Goal: Obtain resource: Download file/media

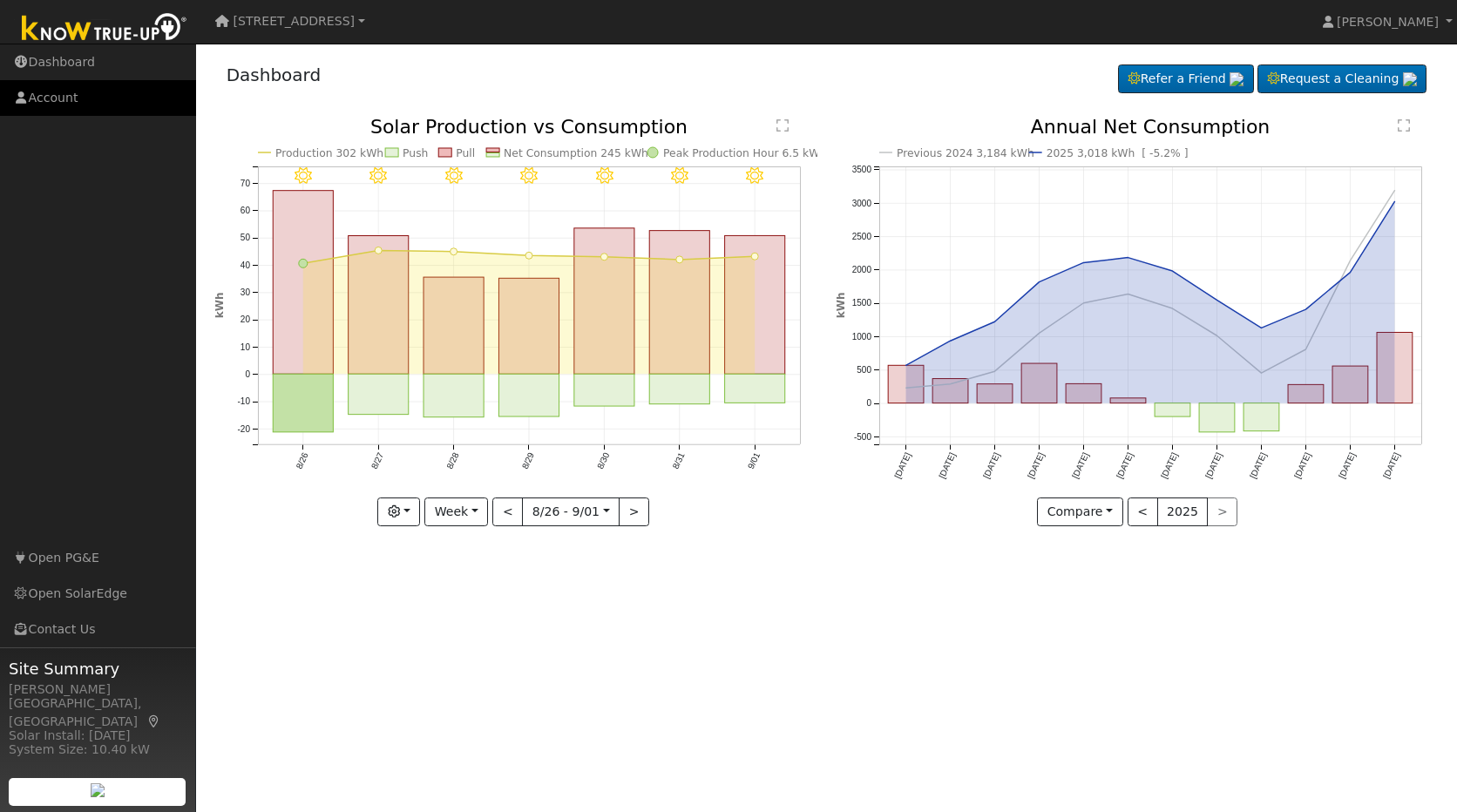
click at [58, 94] on link "Account" at bounding box center [98, 98] width 196 height 35
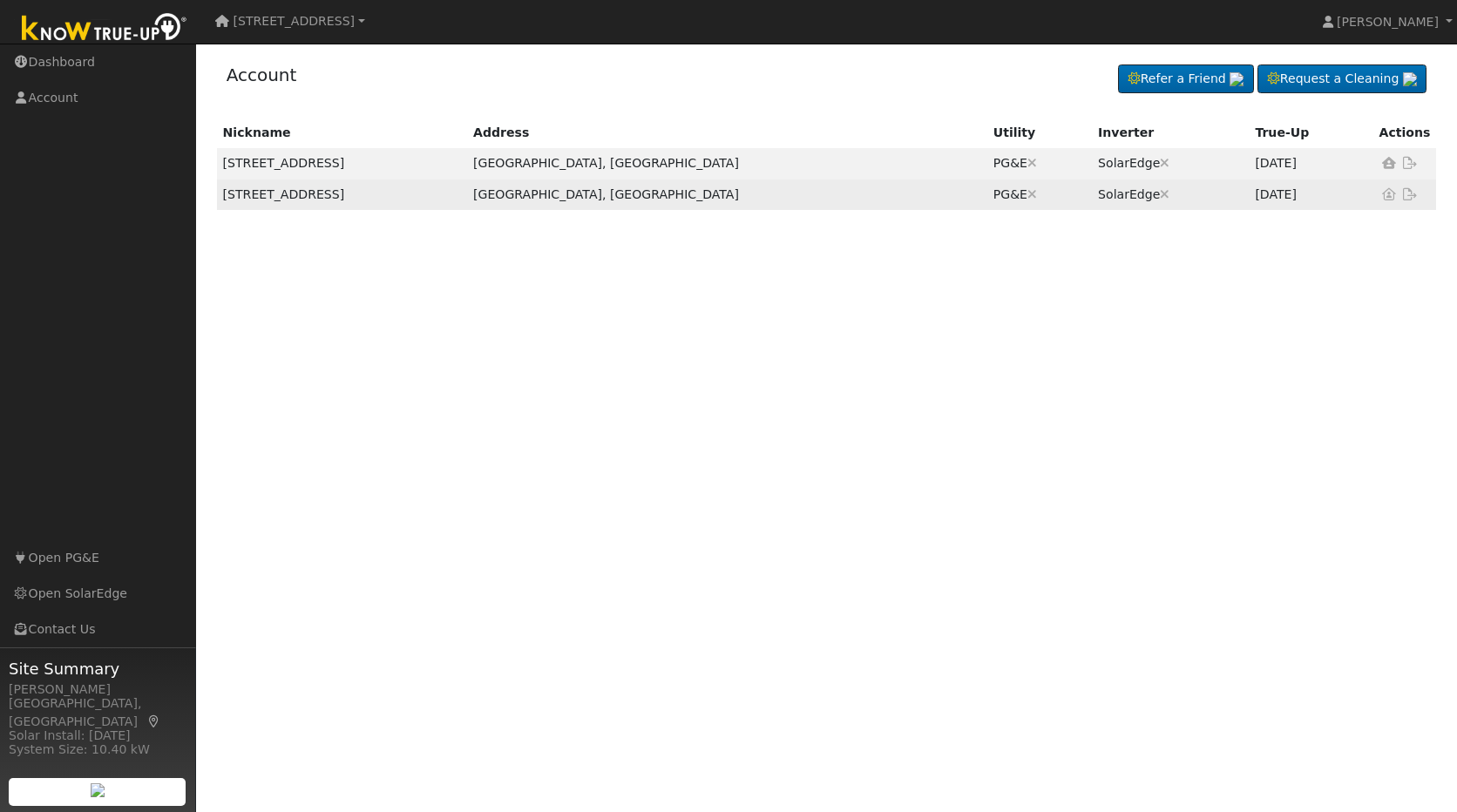
click at [256, 200] on td "[STREET_ADDRESS]" at bounding box center [341, 194] width 250 height 31
click at [392, 197] on td "[STREET_ADDRESS]" at bounding box center [341, 194] width 250 height 31
click at [329, 197] on td "[STREET_ADDRESS]" at bounding box center [341, 194] width 250 height 31
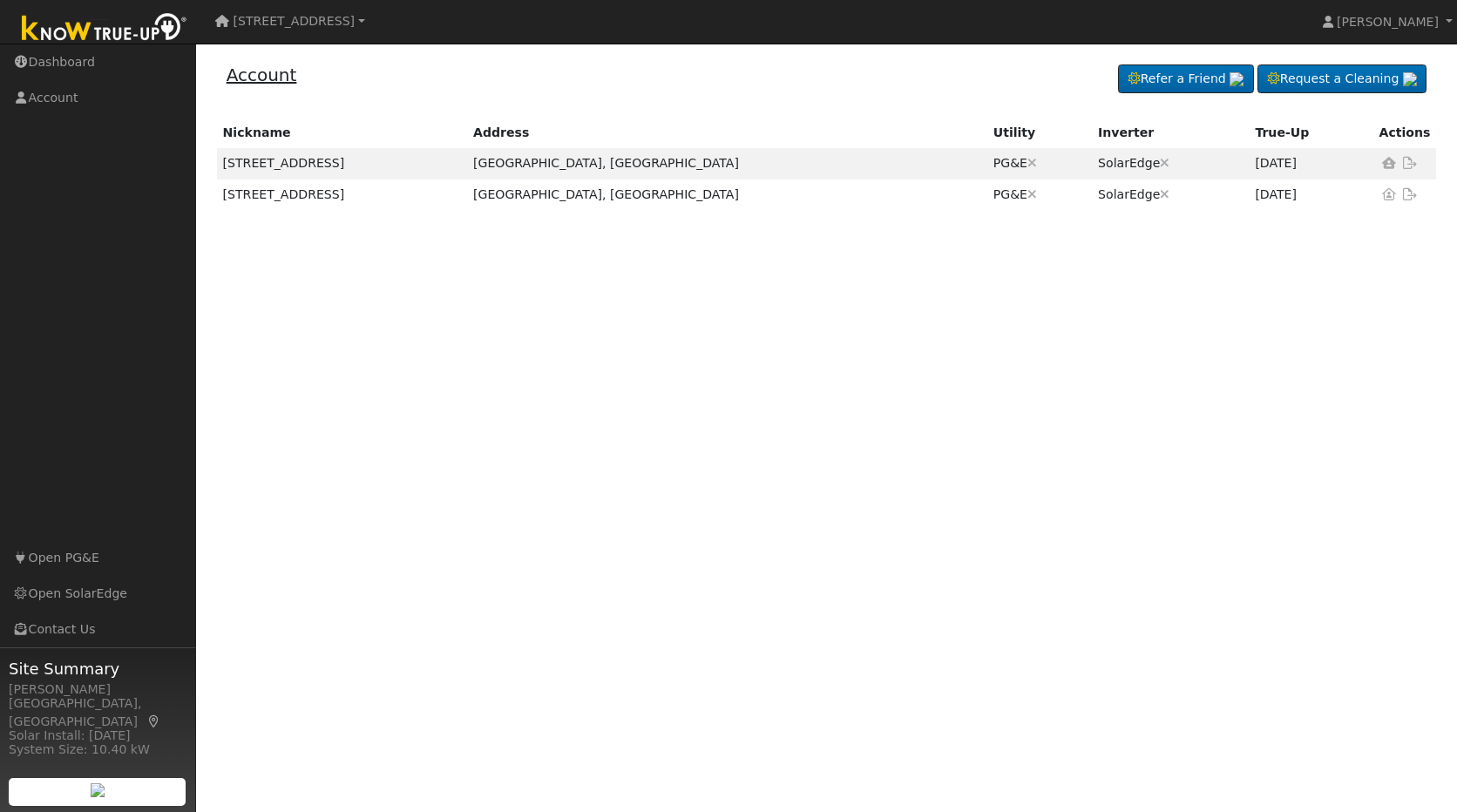
click at [259, 74] on link "Account" at bounding box center [262, 75] width 71 height 21
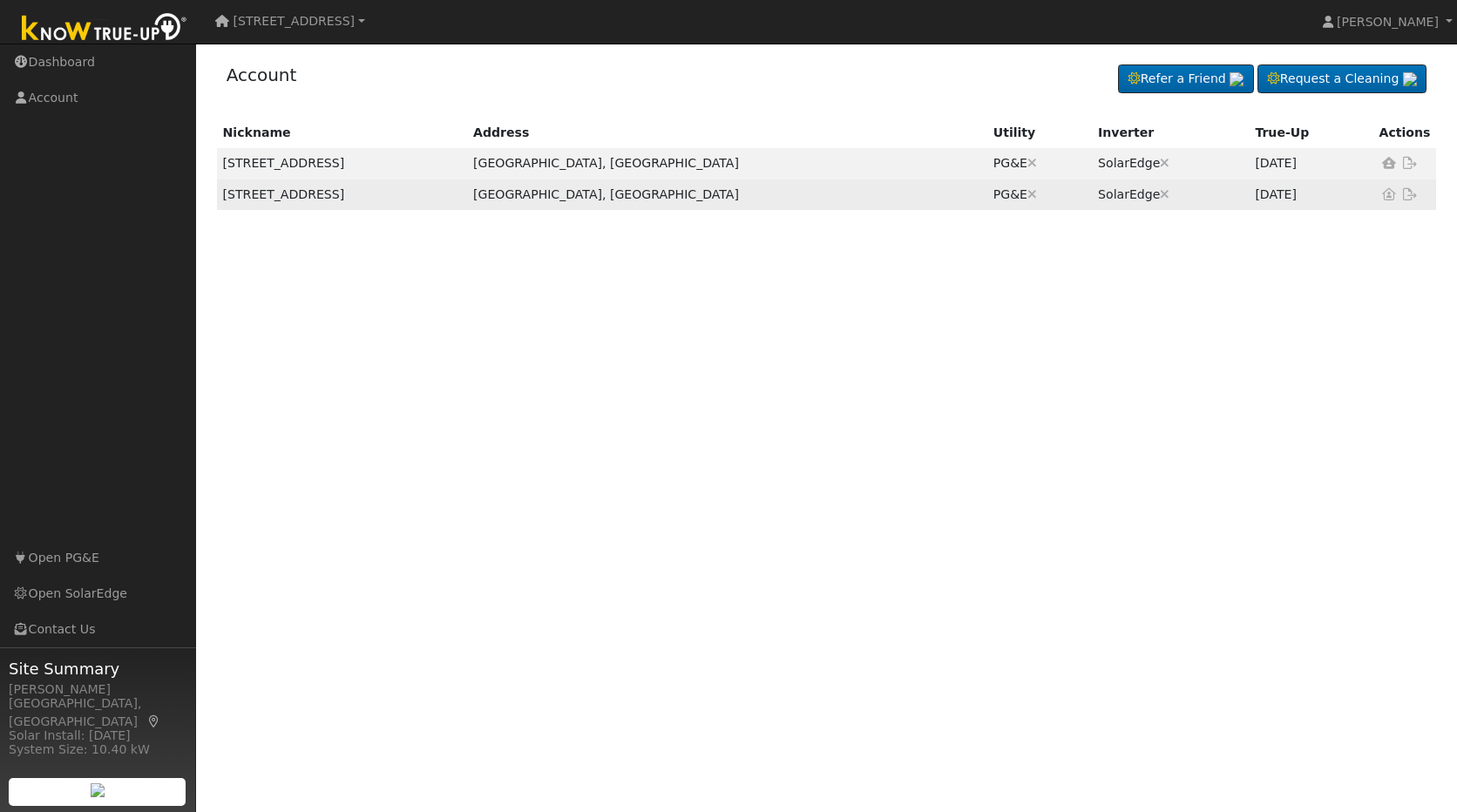
click at [1410, 197] on icon at bounding box center [1409, 193] width 15 height 12
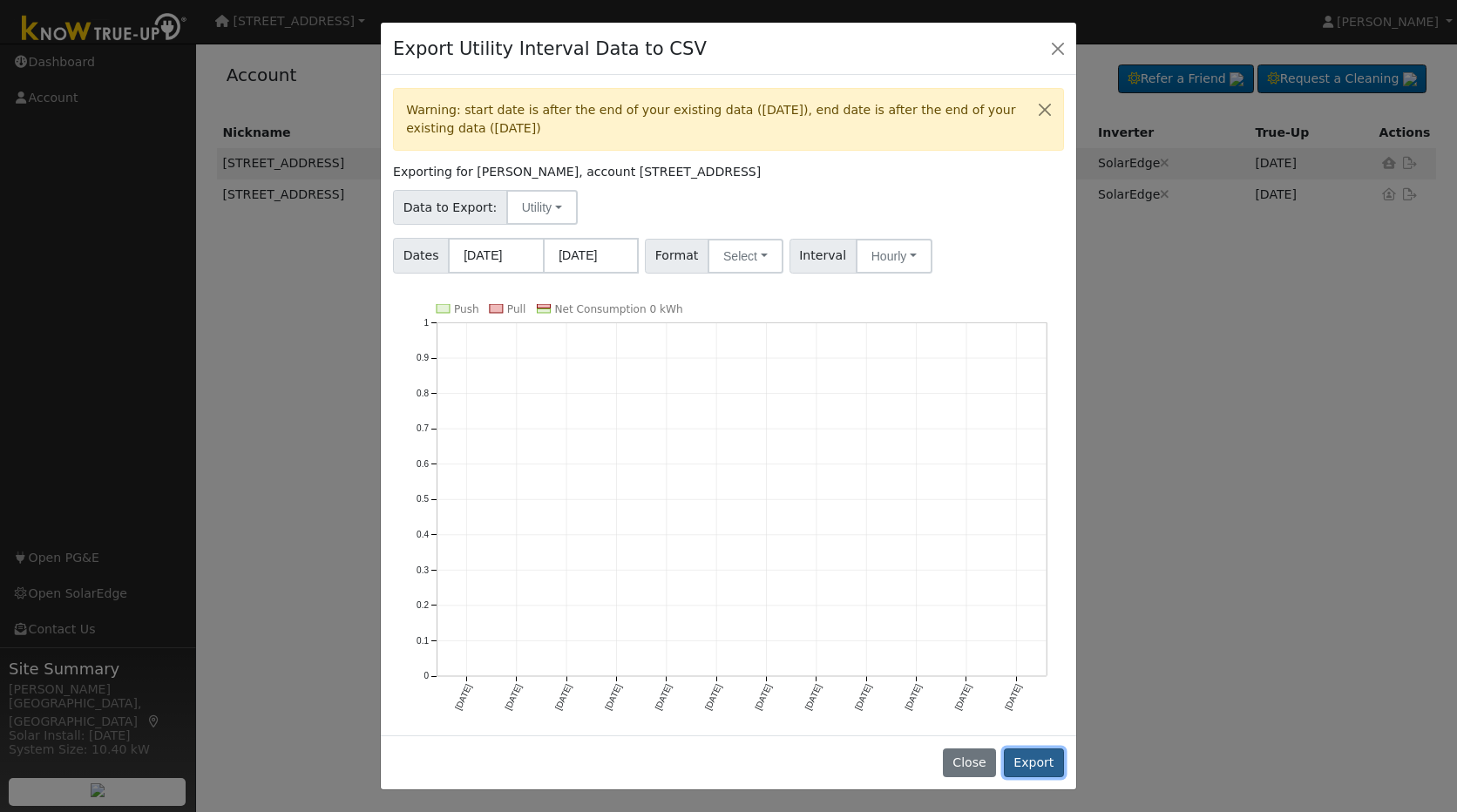
click at [1034, 754] on button "Export" at bounding box center [1034, 762] width 60 height 30
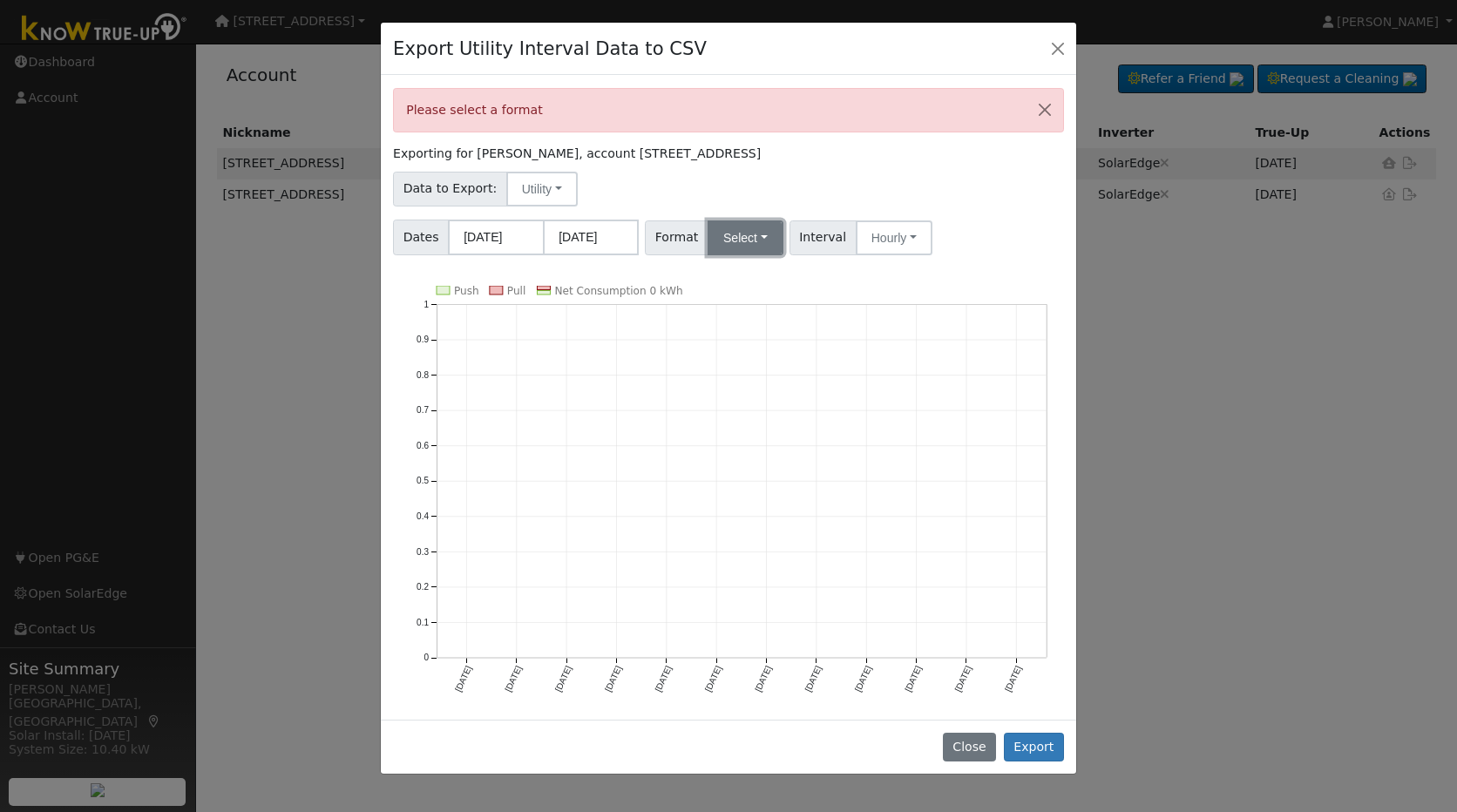
click at [756, 237] on button "Select" at bounding box center [744, 237] width 76 height 34
drag, startPoint x: 976, startPoint y: 409, endPoint x: 959, endPoint y: 394, distance: 22.7
click at [976, 410] on icon "Push Pull Net Consumption 0 kWh [DATE] Oct '[DATE] Dec '[DATE] Feb '[DATE] Apr …" at bounding box center [728, 502] width 671 height 433
click at [900, 236] on button "Hourly" at bounding box center [894, 237] width 77 height 34
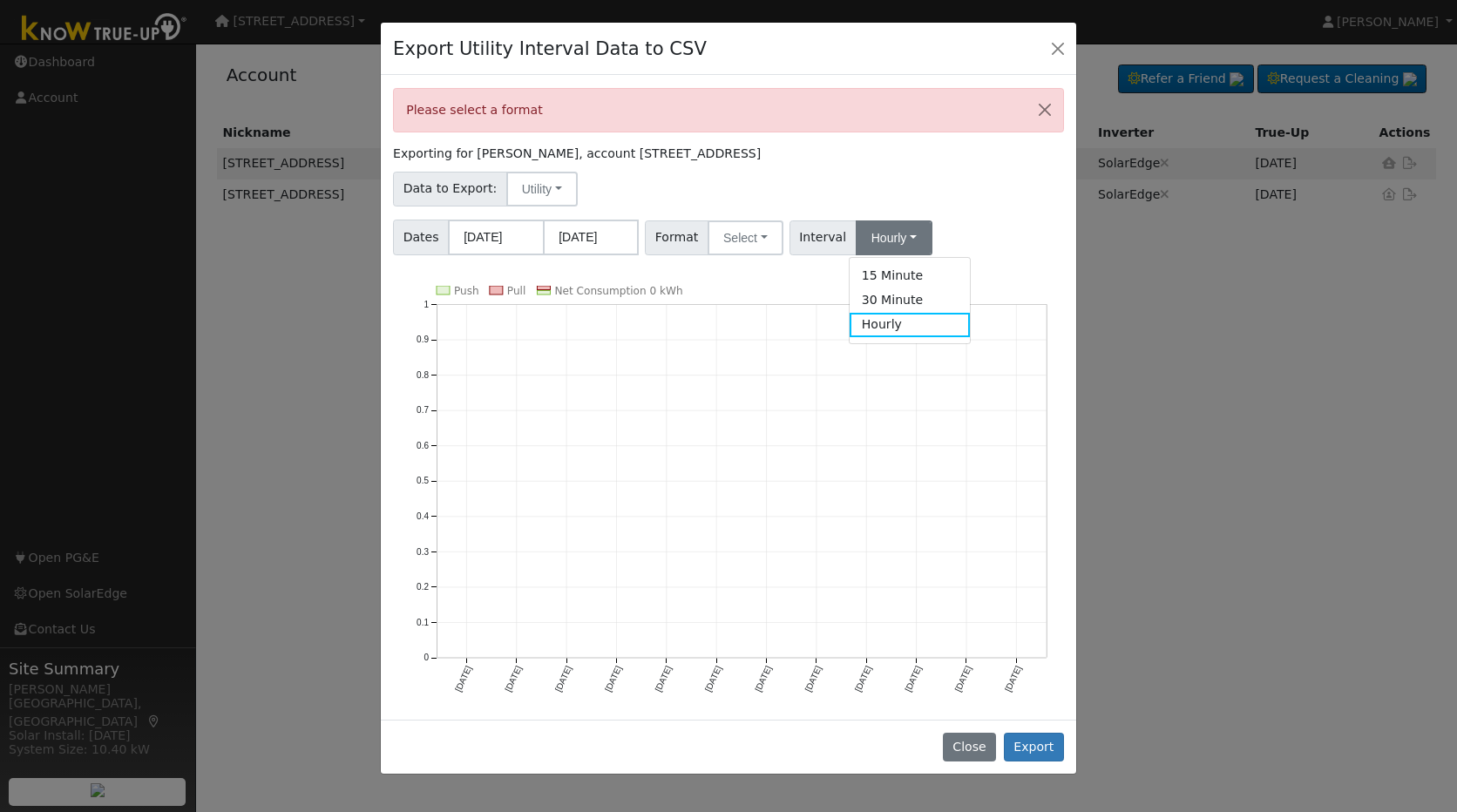
click at [891, 326] on link "Hourly" at bounding box center [910, 324] width 121 height 24
click at [802, 242] on span "Interval" at bounding box center [823, 237] width 67 height 34
click at [822, 236] on span "Interval" at bounding box center [823, 237] width 67 height 34
click at [674, 238] on span "Format" at bounding box center [676, 237] width 63 height 34
click at [677, 238] on span "Format" at bounding box center [676, 237] width 63 height 34
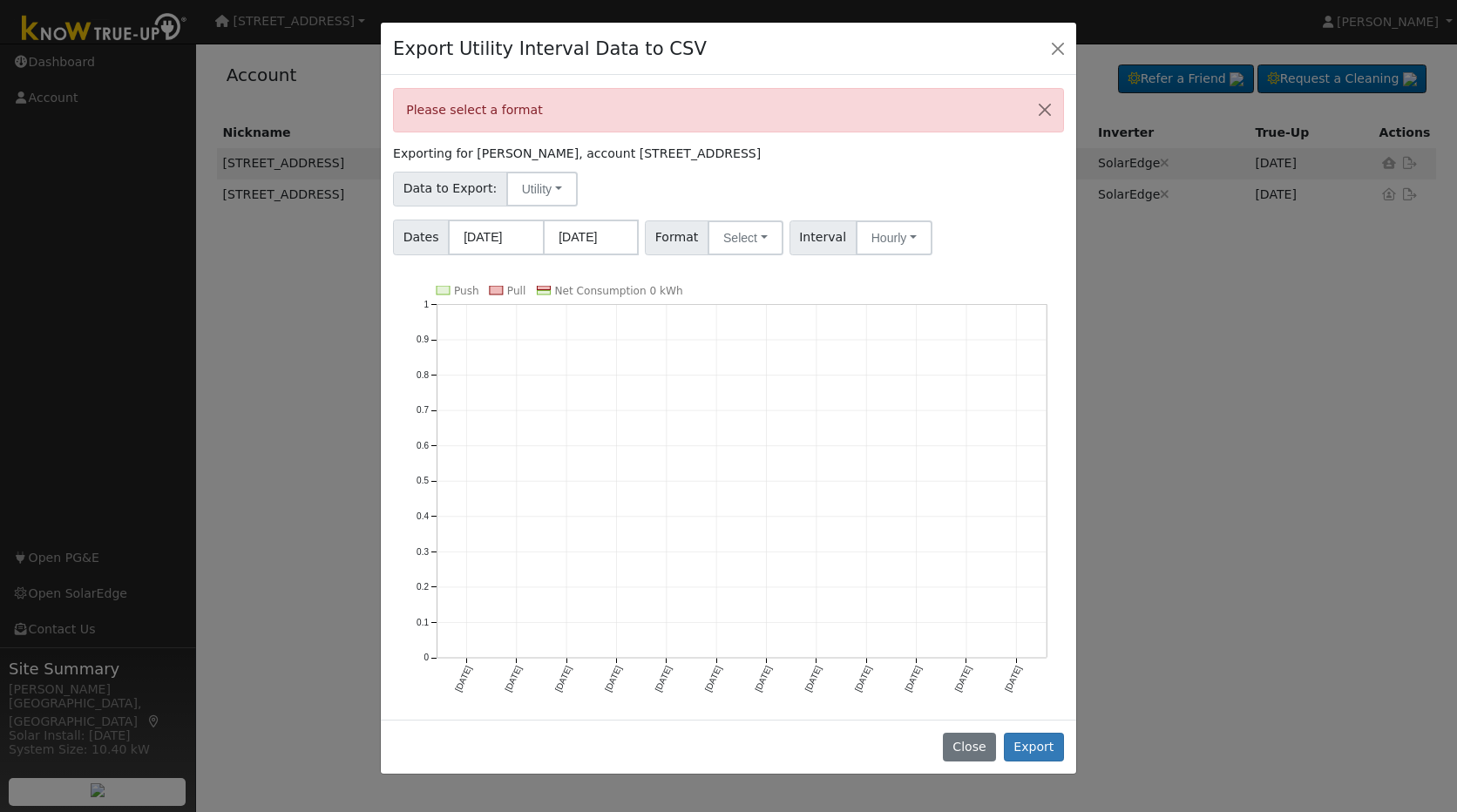
drag, startPoint x: 677, startPoint y: 238, endPoint x: 745, endPoint y: 375, distance: 152.9
click at [745, 379] on icon "Push Pull Net Consumption 0 kWh Sep '24 Oct '24 Nov '24 Dec '24 Jan '25 Feb '25…" at bounding box center [728, 502] width 671 height 433
click at [550, 187] on button "Utility" at bounding box center [541, 189] width 72 height 34
click at [579, 261] on link "Solar" at bounding box center [555, 251] width 121 height 24
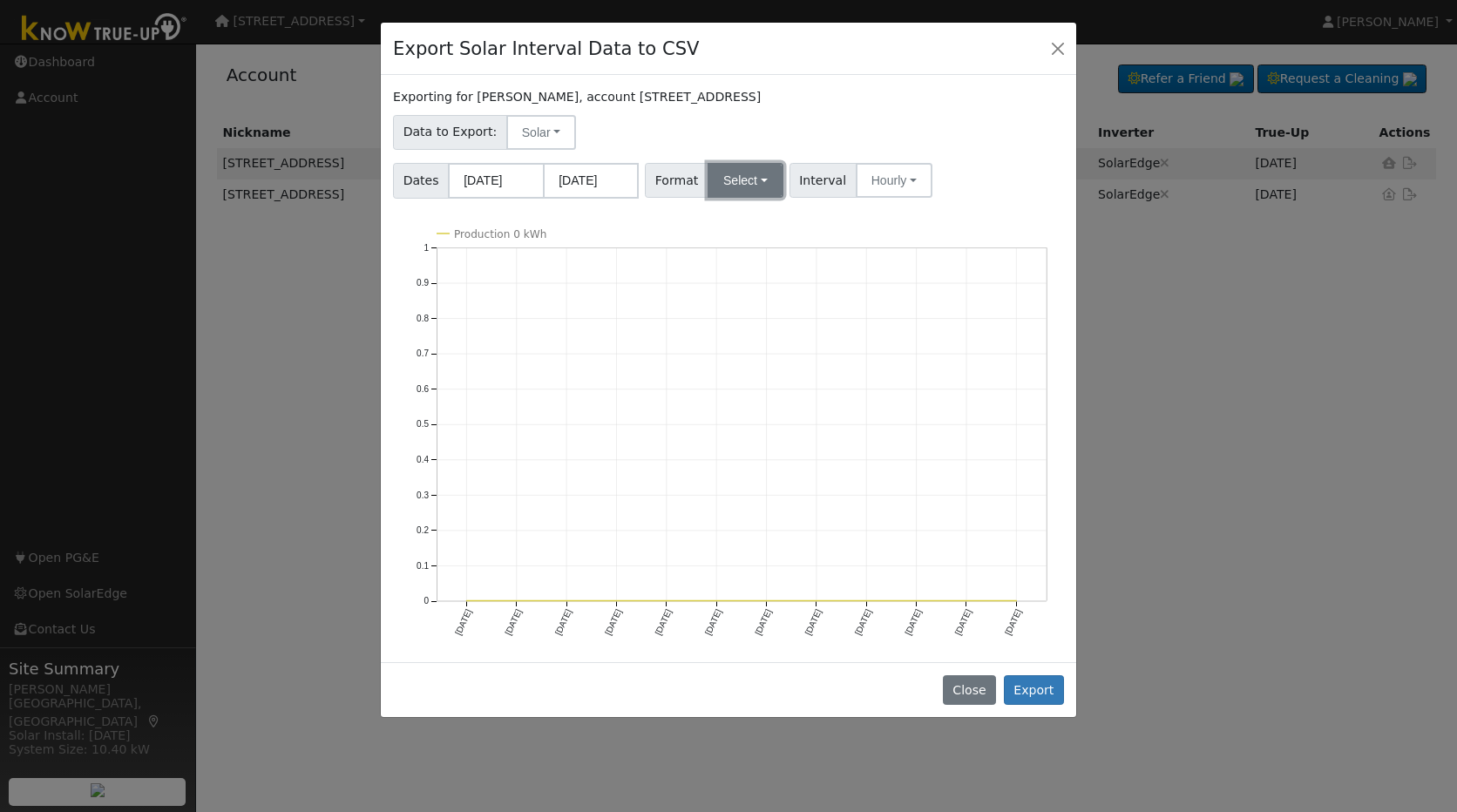
click at [755, 179] on button "Select" at bounding box center [744, 180] width 76 height 34
drag, startPoint x: 724, startPoint y: 183, endPoint x: 757, endPoint y: 197, distance: 35.8
click at [725, 182] on button "Select" at bounding box center [744, 180] width 76 height 34
click at [819, 186] on span "Interval" at bounding box center [823, 180] width 67 height 34
click at [818, 183] on span "Interval" at bounding box center [823, 180] width 67 height 34
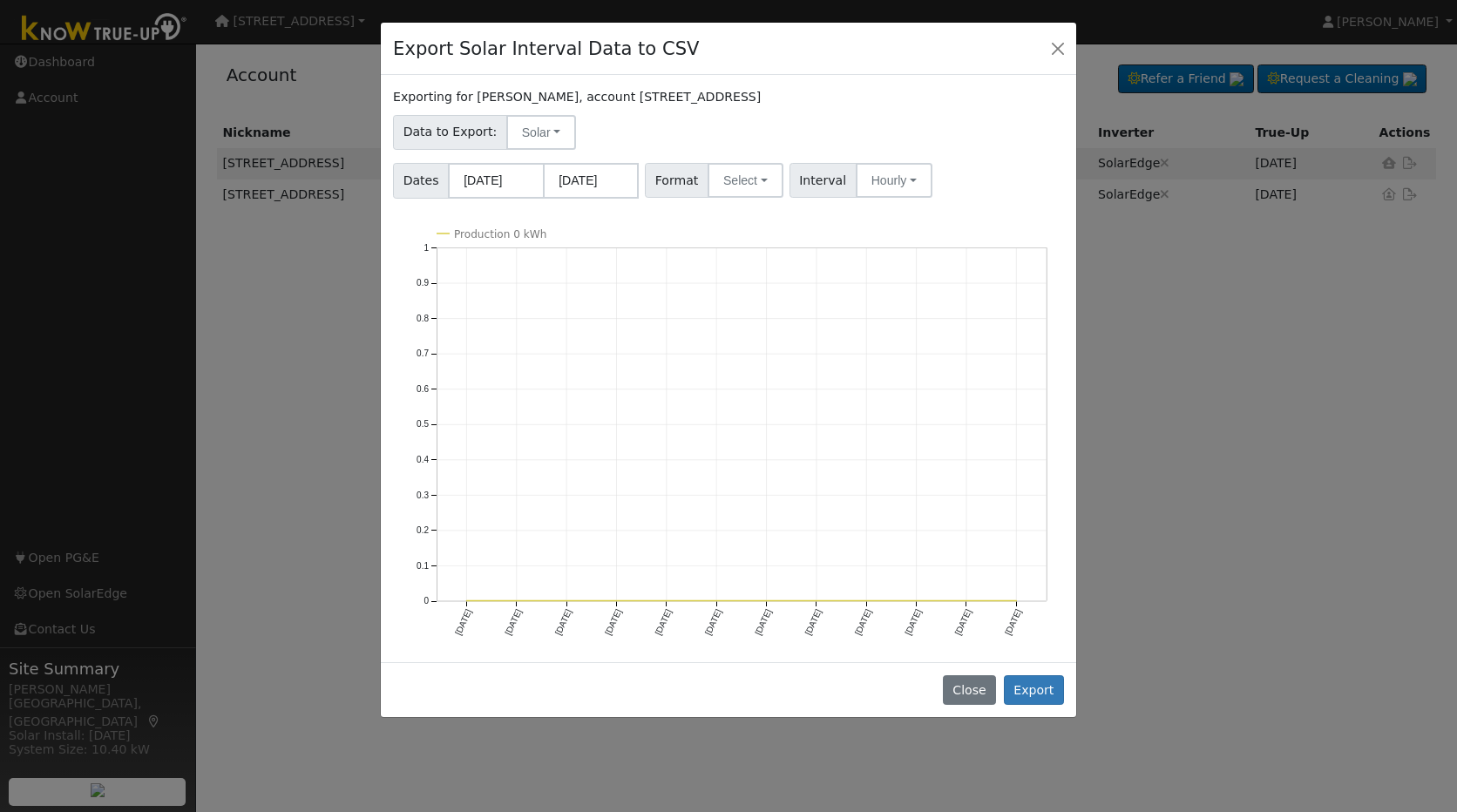
click at [820, 187] on span "Interval" at bounding box center [823, 180] width 67 height 34
drag, startPoint x: 1034, startPoint y: 684, endPoint x: 1007, endPoint y: 676, distance: 28.2
click at [1032, 684] on button "Export" at bounding box center [1034, 689] width 60 height 30
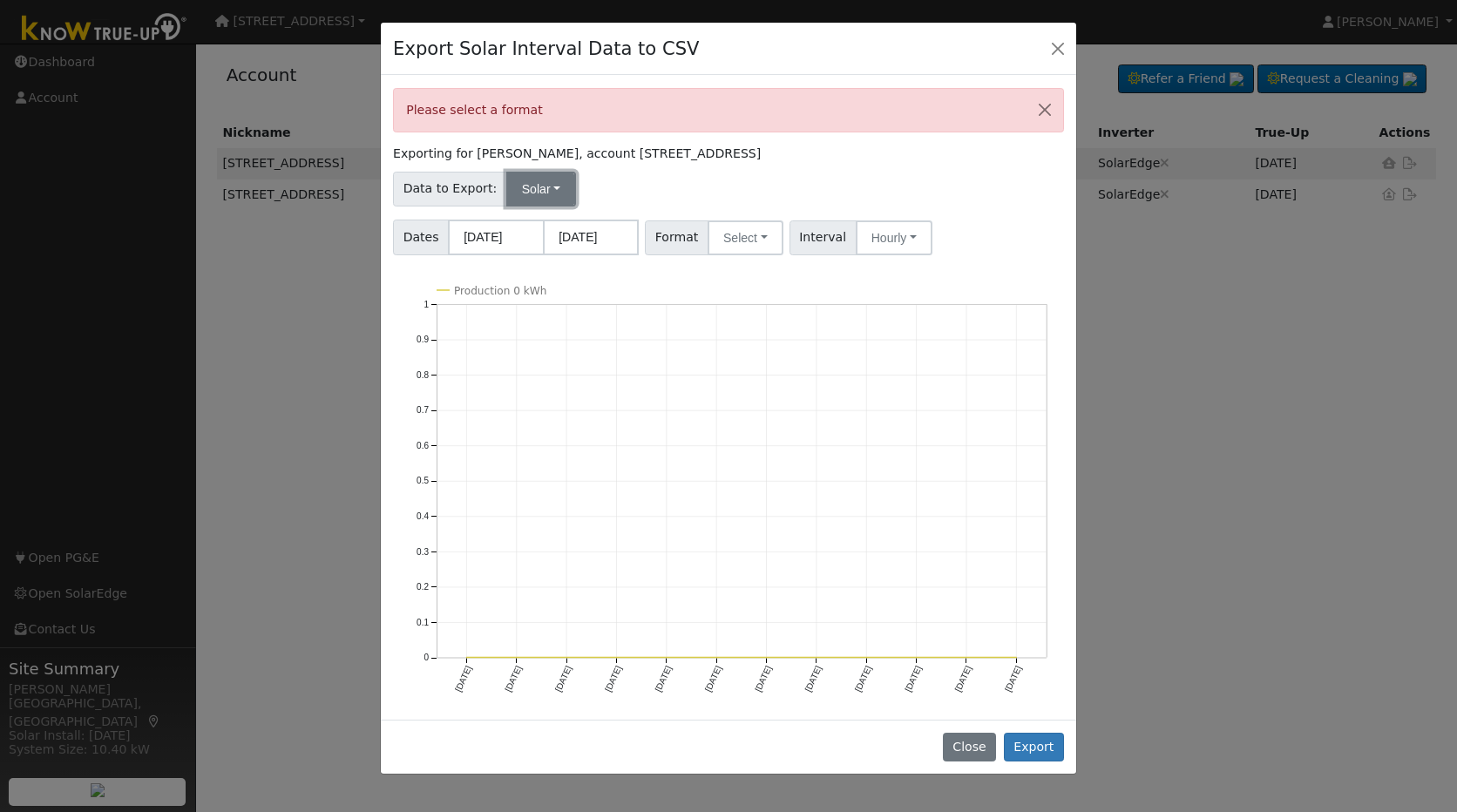
click at [534, 185] on button "Solar" at bounding box center [540, 189] width 70 height 34
drag, startPoint x: 1030, startPoint y: 737, endPoint x: 1024, endPoint y: 729, distance: 10.0
click at [1027, 736] on button "Export" at bounding box center [1034, 747] width 60 height 30
click at [972, 737] on button "Close" at bounding box center [968, 747] width 53 height 30
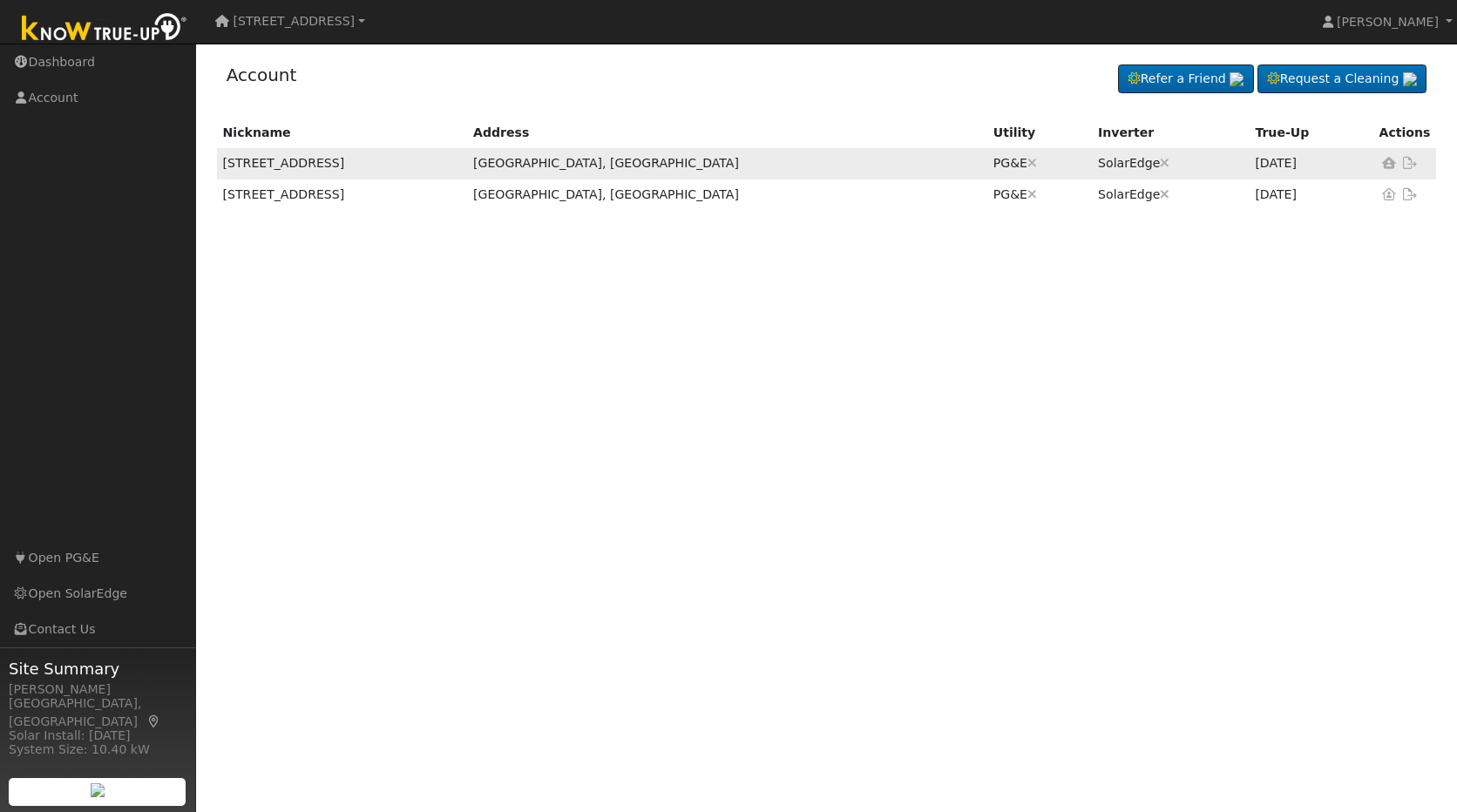
click at [665, 168] on td "[GEOGRAPHIC_DATA], [GEOGRAPHIC_DATA]" at bounding box center [726, 164] width 520 height 31
click at [662, 167] on td "[GEOGRAPHIC_DATA], [GEOGRAPHIC_DATA]" at bounding box center [726, 164] width 520 height 31
click at [73, 61] on link "Dashboard" at bounding box center [98, 61] width 196 height 35
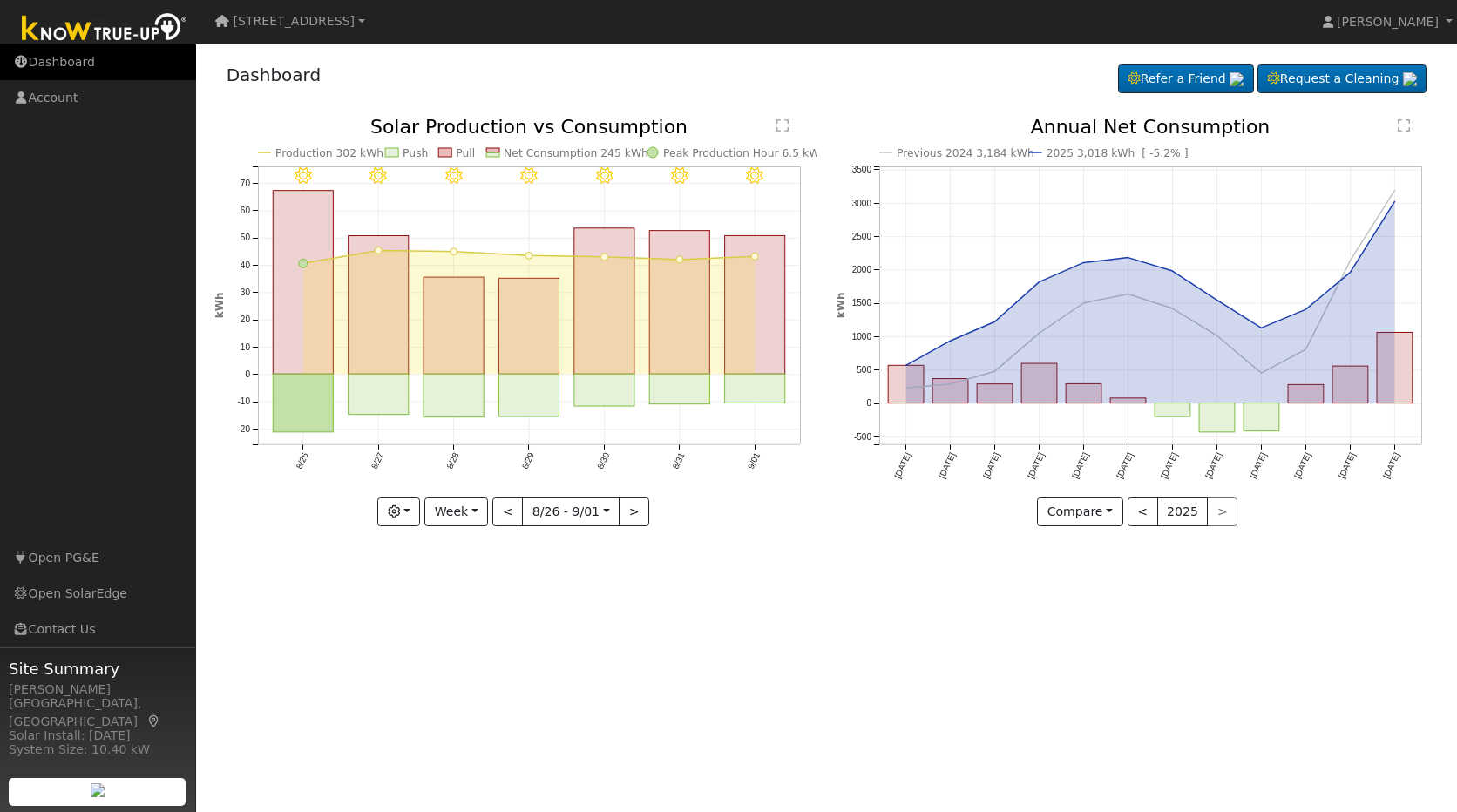
click at [43, 58] on link "Dashboard" at bounding box center [98, 61] width 196 height 35
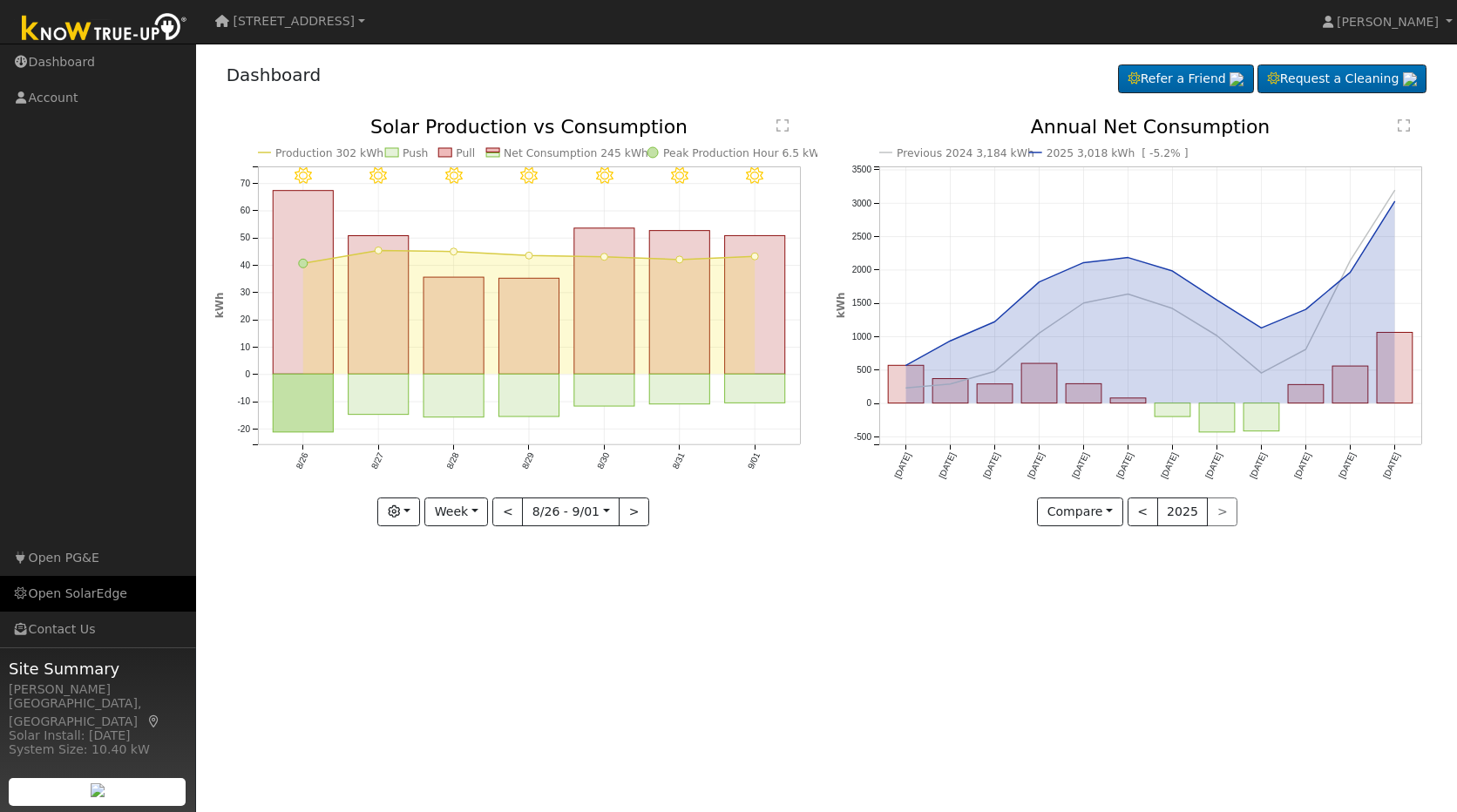
click at [75, 588] on link "Open SolarEdge" at bounding box center [98, 593] width 196 height 35
